Goal: Transaction & Acquisition: Book appointment/travel/reservation

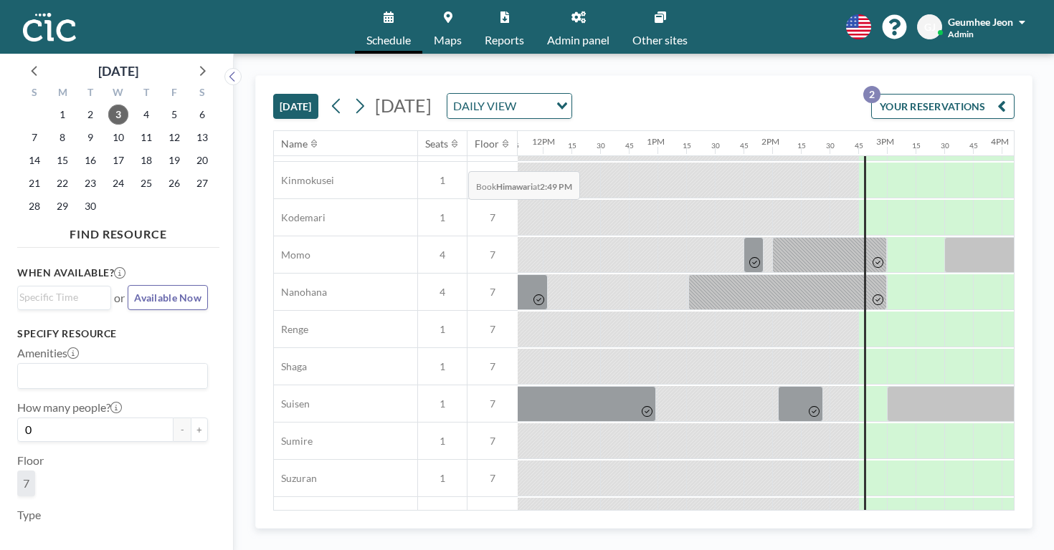
scroll to position [709, 1351]
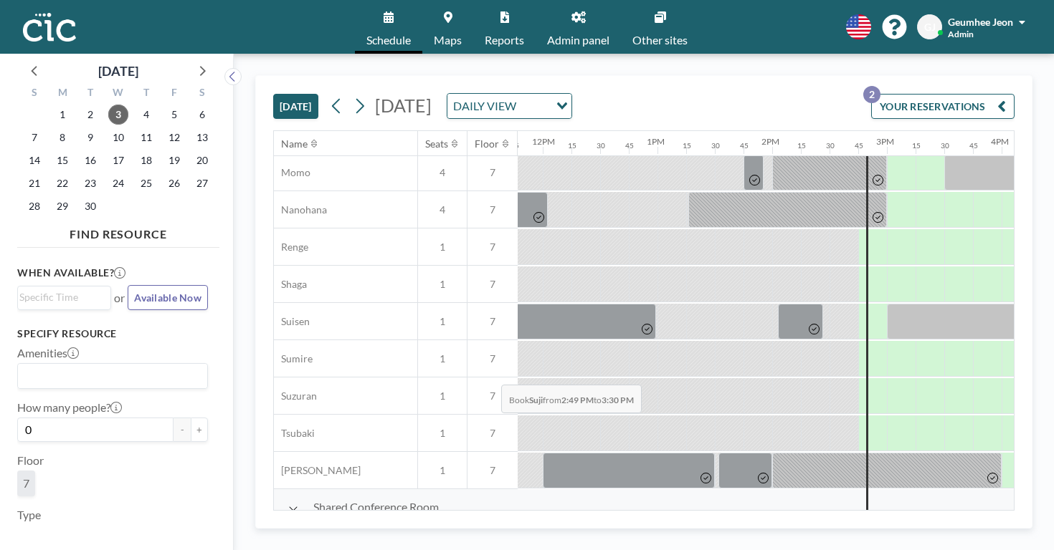
drag, startPoint x: 462, startPoint y: 350, endPoint x: 497, endPoint y: 351, distance: 34.4
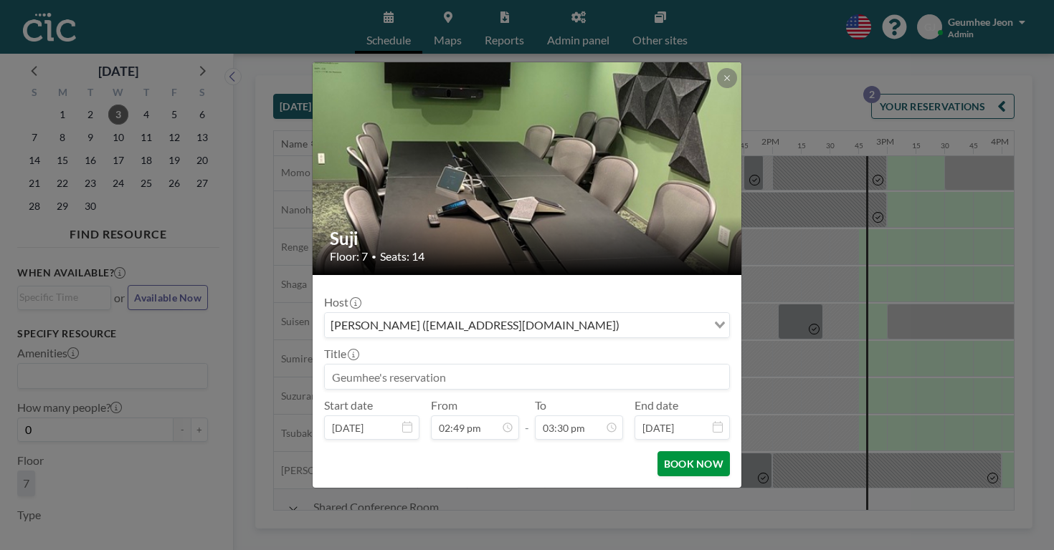
click at [657, 452] on button "BOOK NOW" at bounding box center [693, 464] width 72 height 25
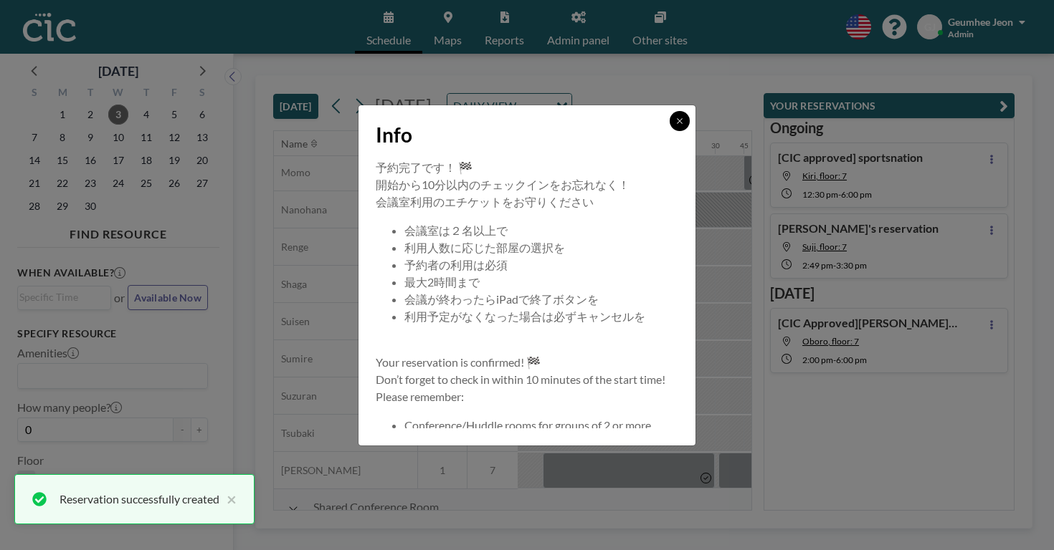
click at [675, 125] on icon at bounding box center [679, 121] width 9 height 9
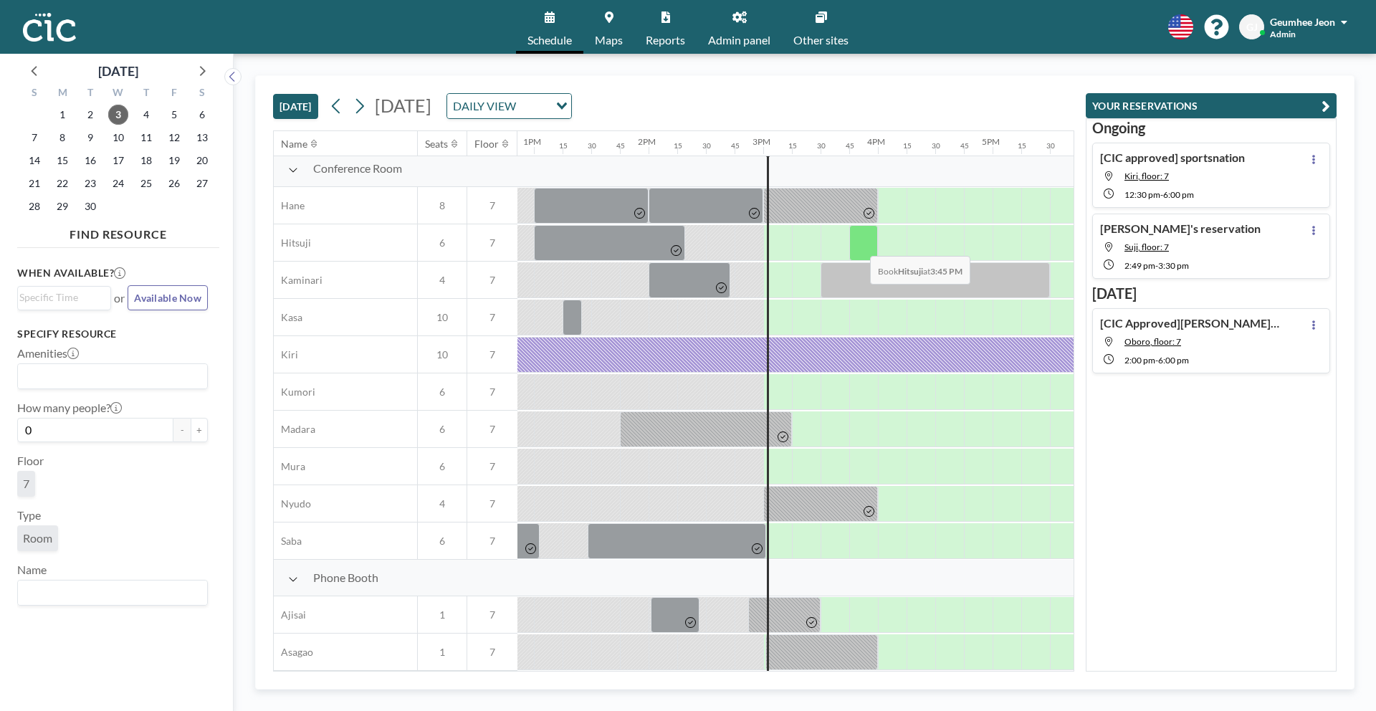
scroll to position [0, 1472]
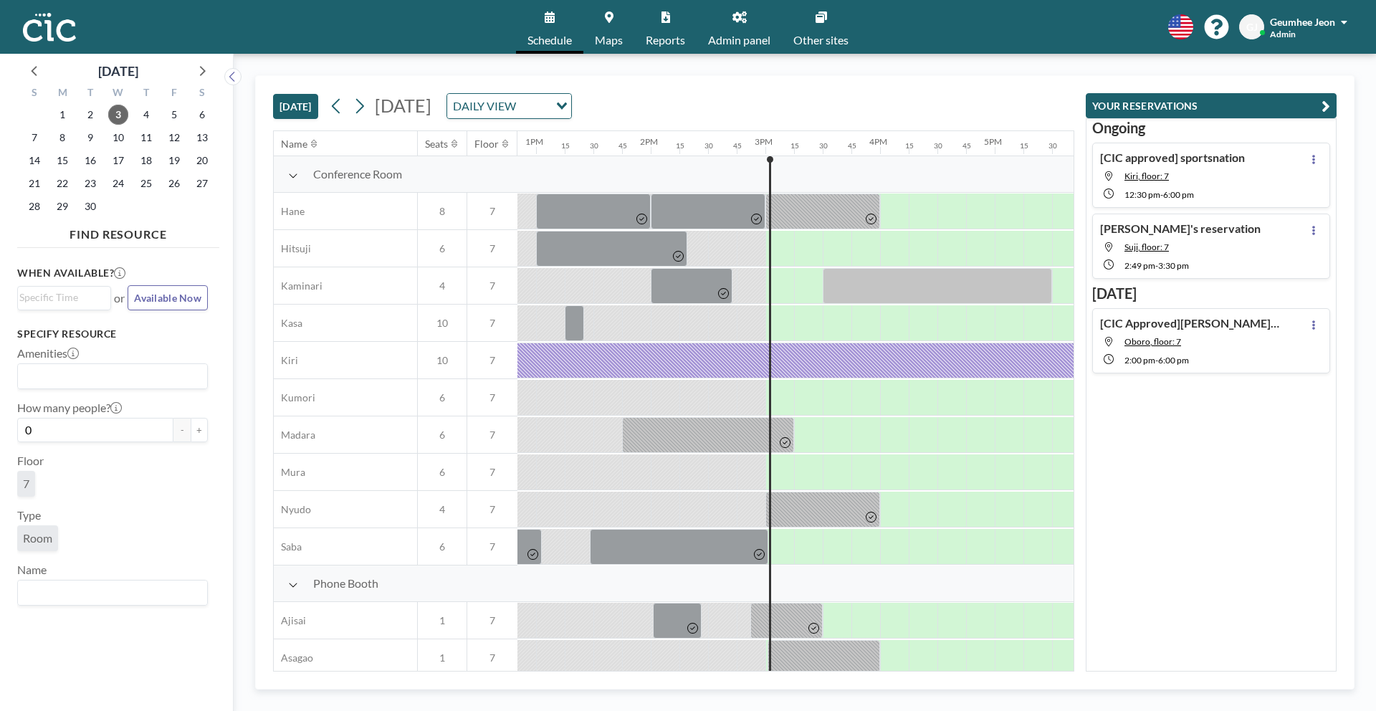
click at [1325, 108] on icon "button" at bounding box center [1326, 105] width 9 height 17
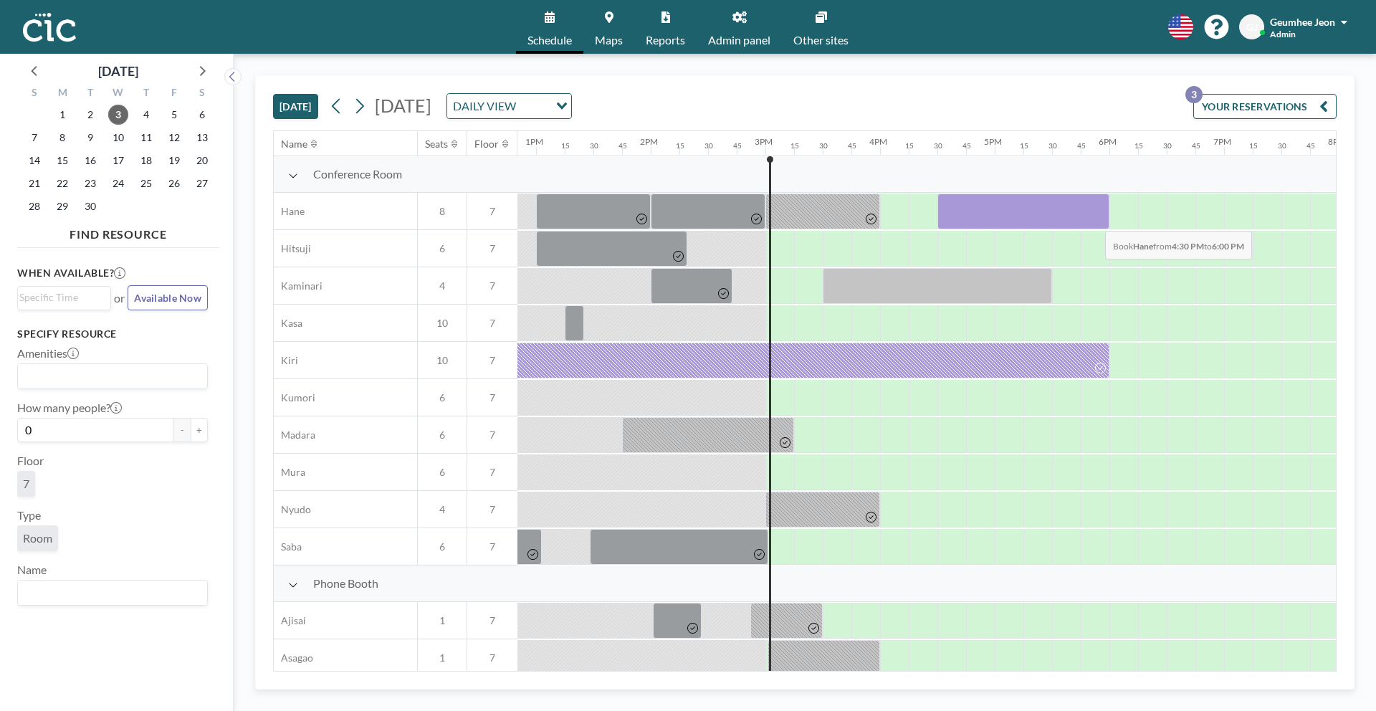
drag, startPoint x: 952, startPoint y: 217, endPoint x: 1094, endPoint y: 220, distance: 141.9
click at [1094, 220] on div at bounding box center [1023, 212] width 172 height 36
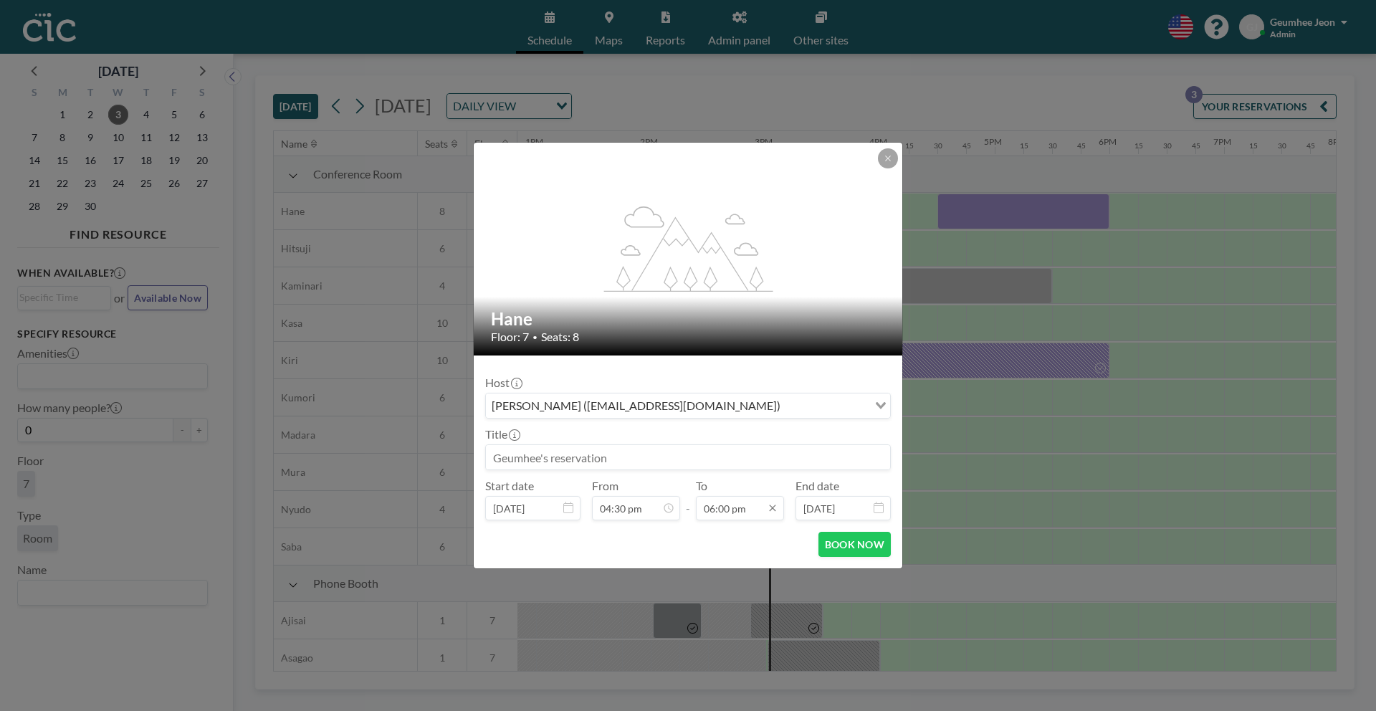
scroll to position [1837, 0]
click at [889, 159] on icon at bounding box center [887, 158] width 5 height 5
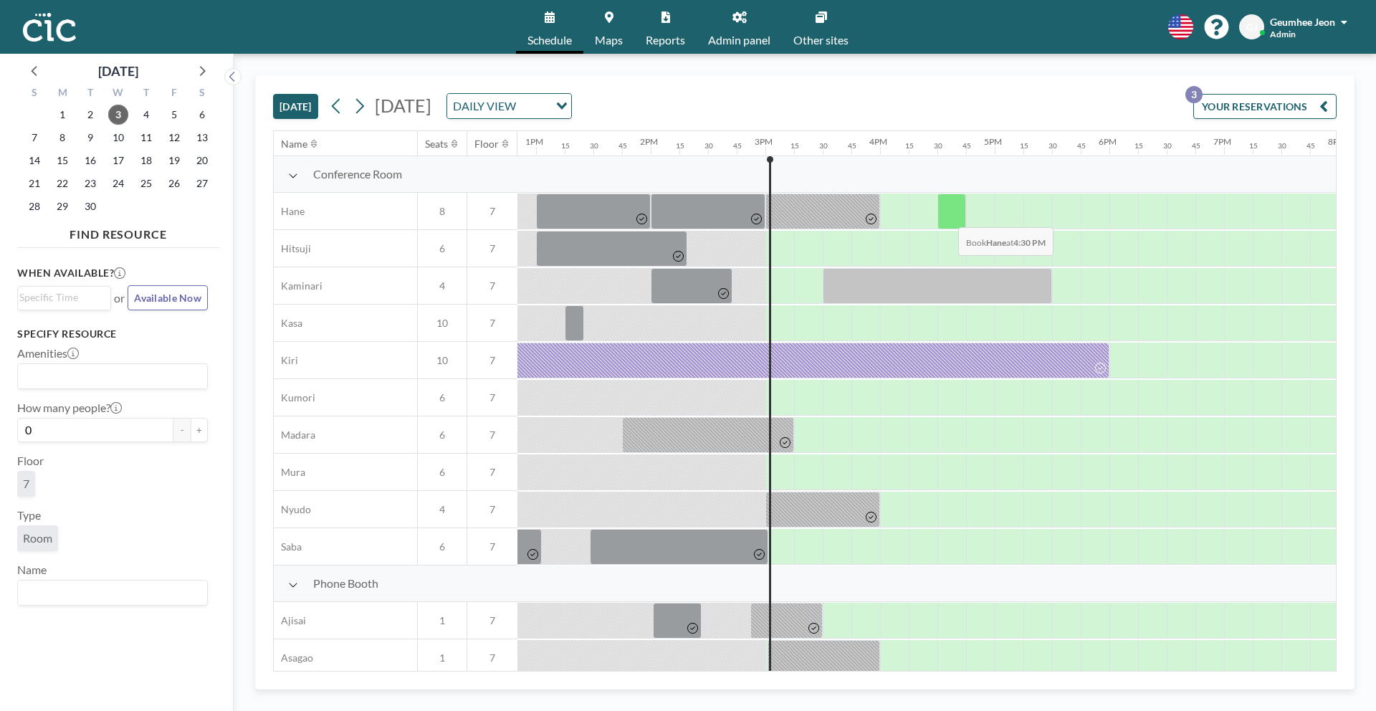
click at [947, 216] on div at bounding box center [951, 212] width 29 height 36
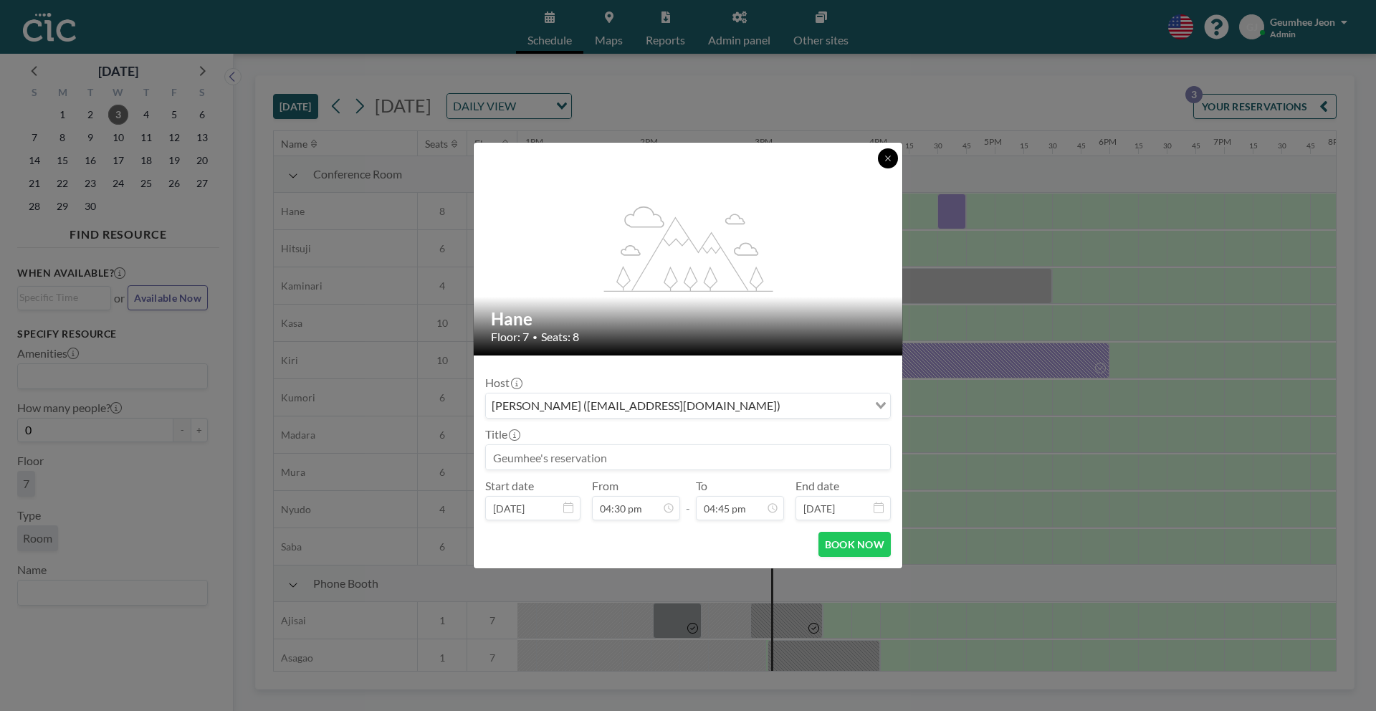
click at [889, 161] on icon at bounding box center [888, 158] width 9 height 9
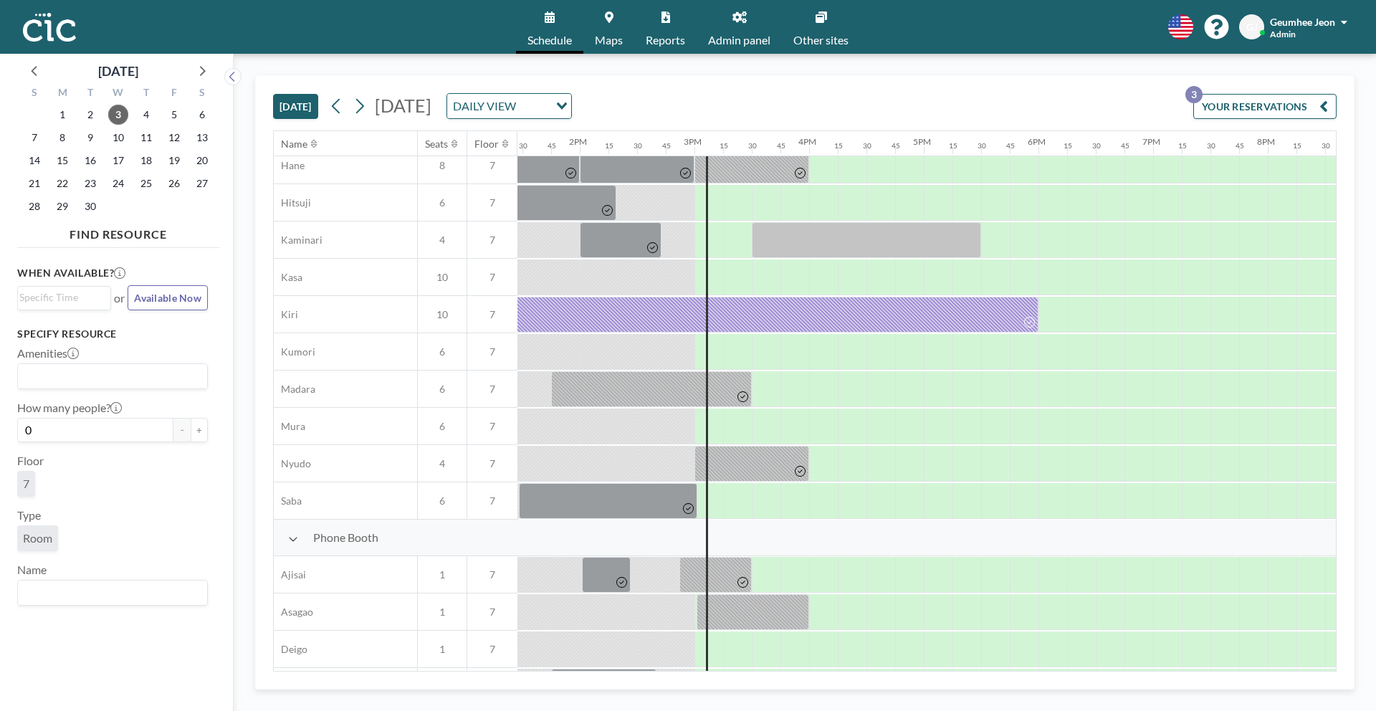
scroll to position [0, 1543]
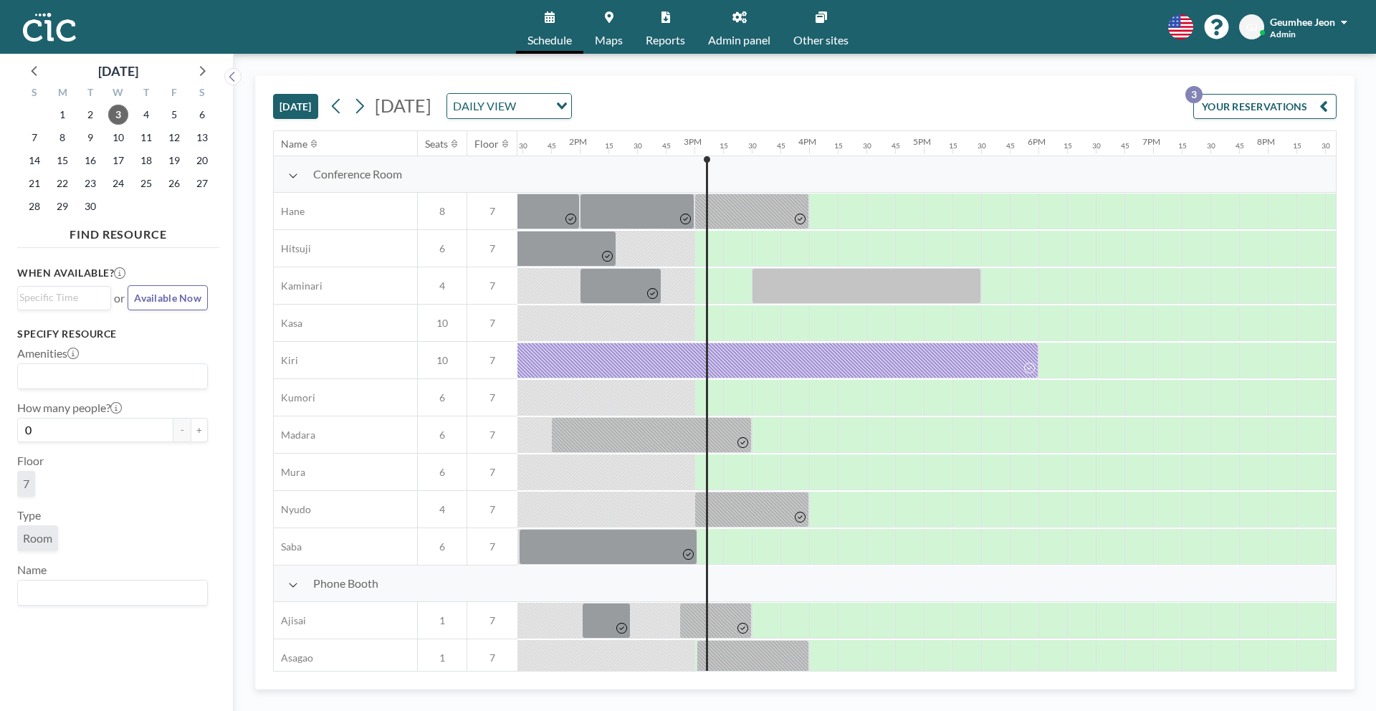
click at [831, 34] on span "Other sites" at bounding box center [820, 39] width 55 height 11
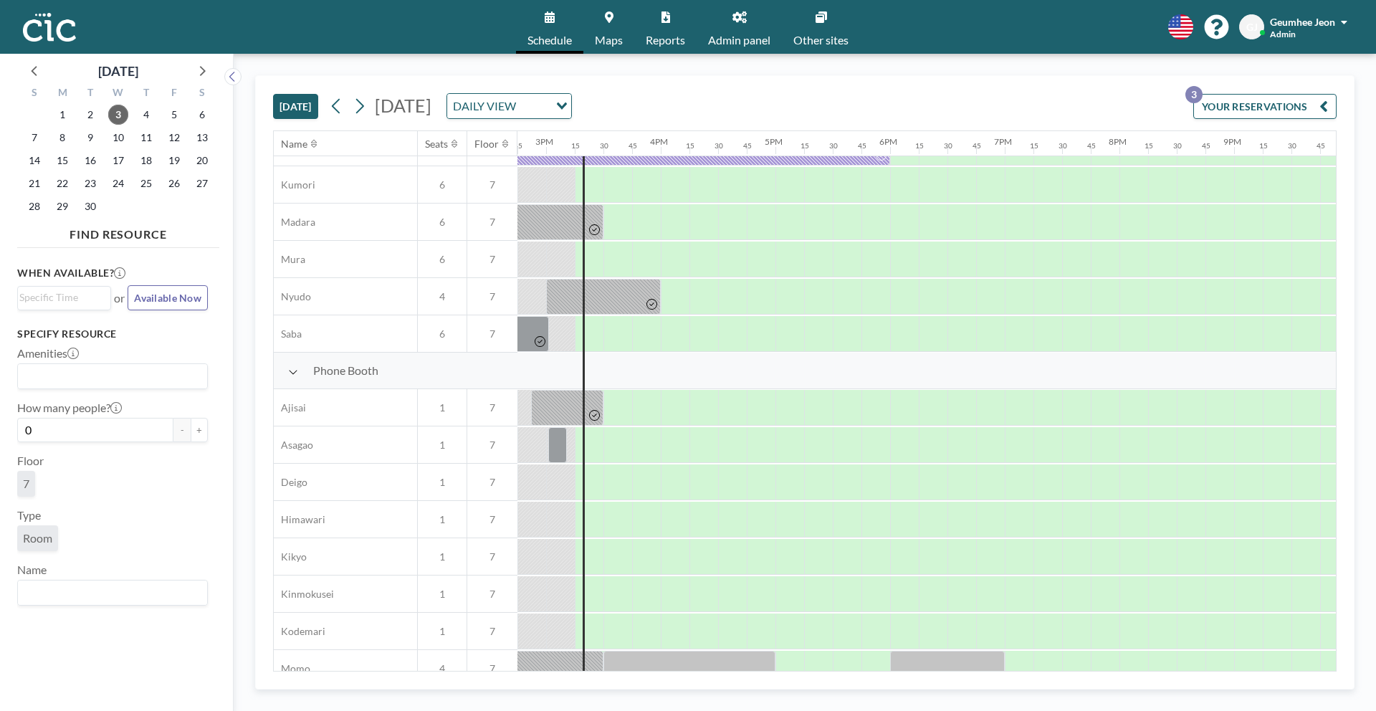
scroll to position [0, 1692]
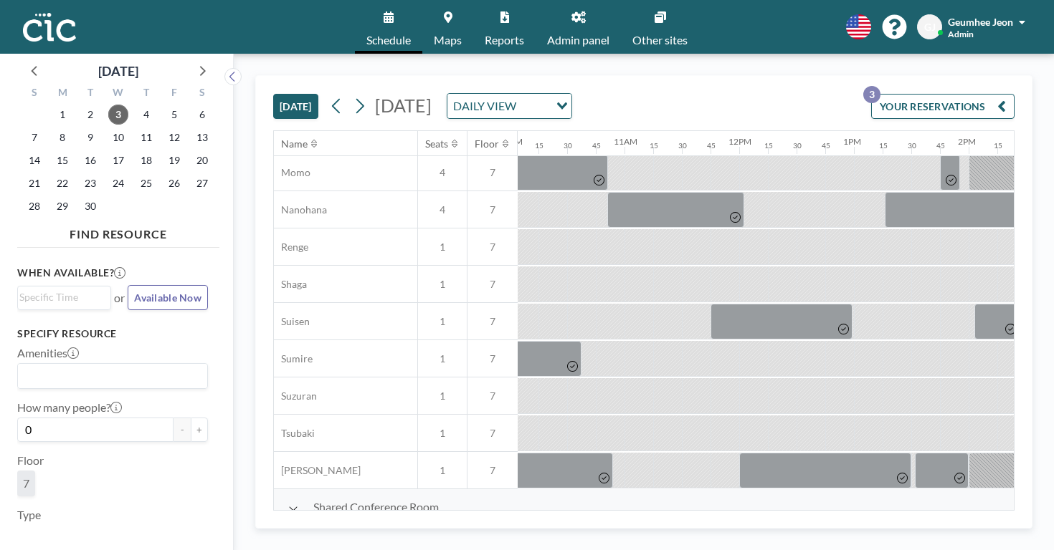
scroll to position [709, 1100]
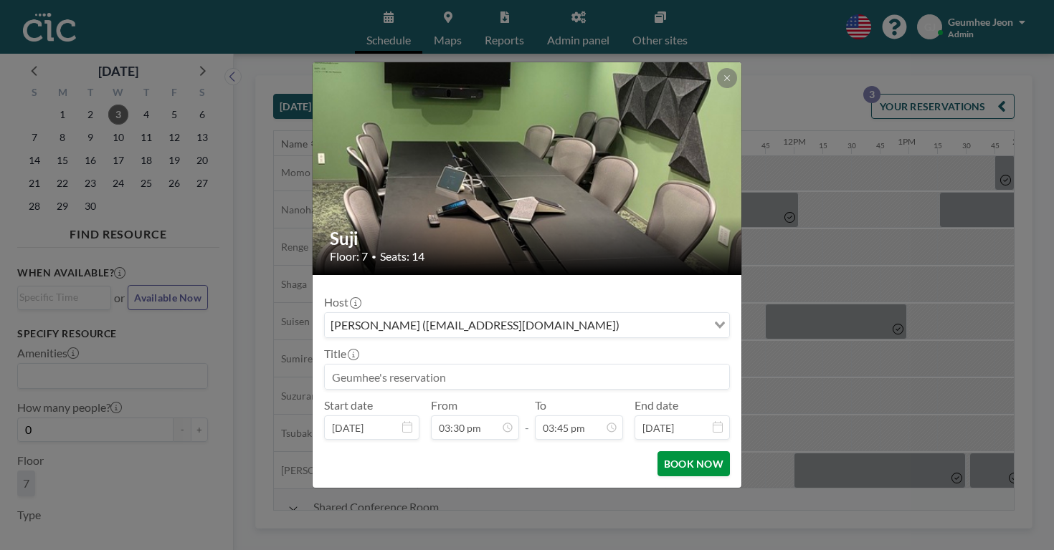
click at [679, 452] on button "BOOK NOW" at bounding box center [693, 464] width 72 height 25
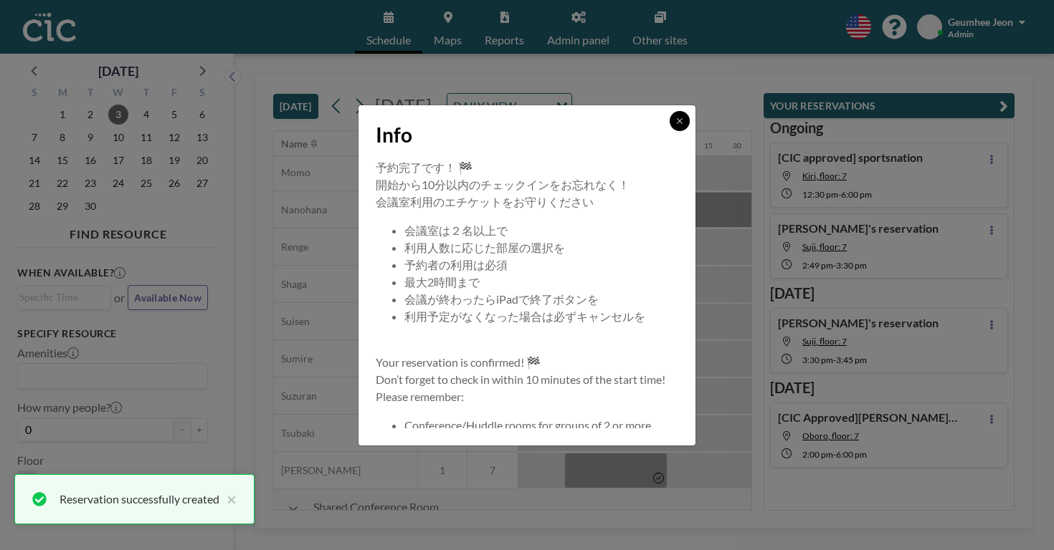
click at [669, 131] on button at bounding box center [679, 121] width 20 height 20
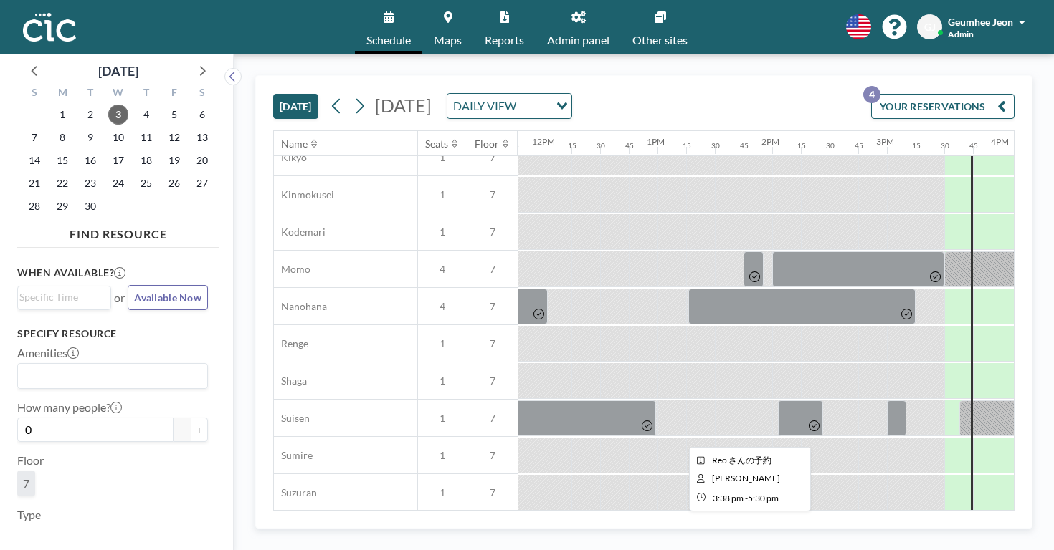
scroll to position [709, 1351]
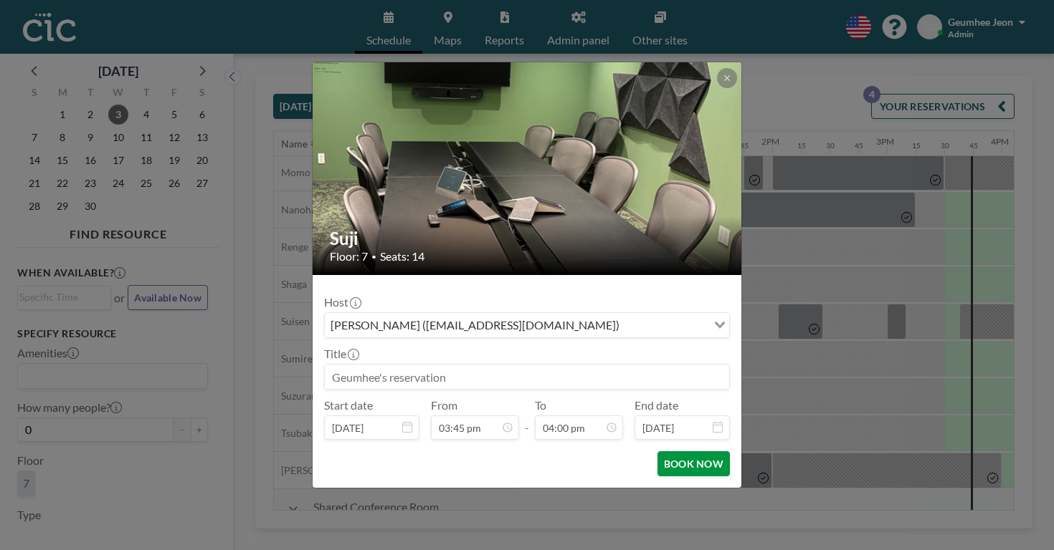
click at [657, 452] on button "BOOK NOW" at bounding box center [693, 464] width 72 height 25
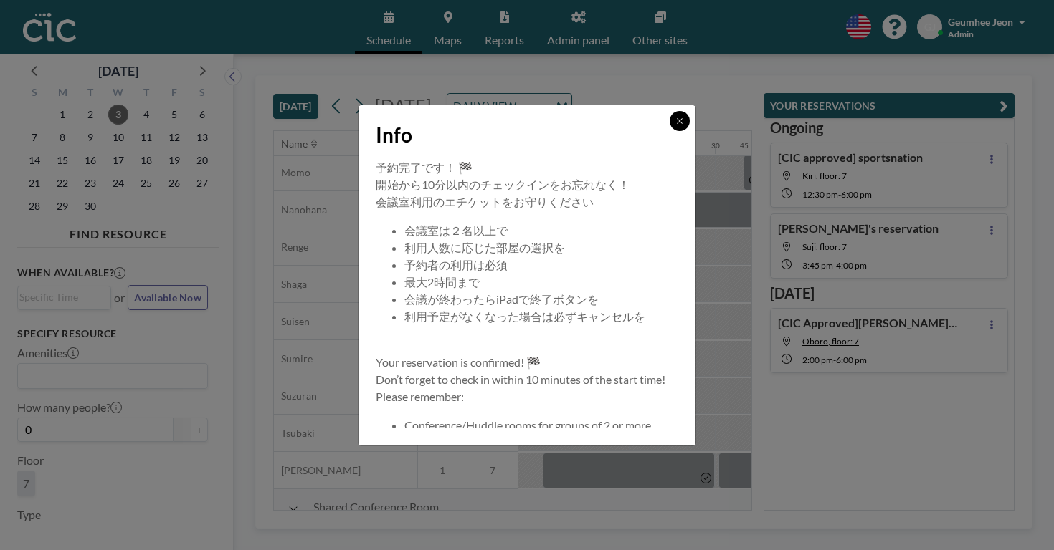
click at [669, 131] on button at bounding box center [679, 121] width 20 height 20
